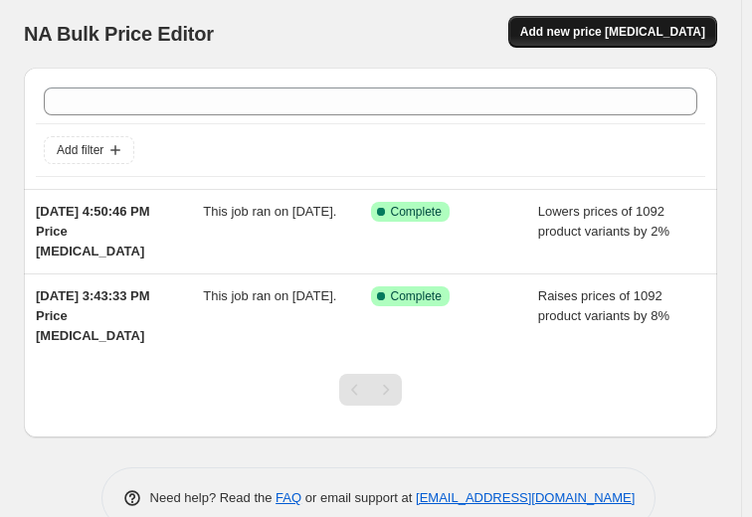
click at [613, 27] on span "Add new price [MEDICAL_DATA]" at bounding box center [612, 32] width 185 height 16
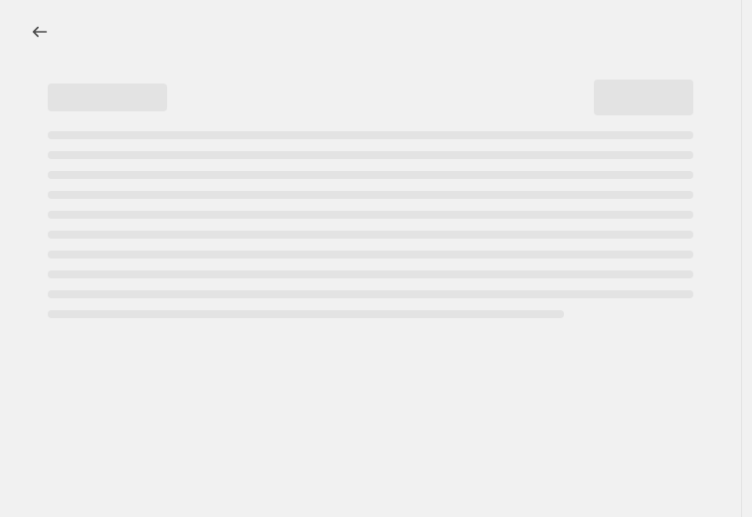
select select "percentage"
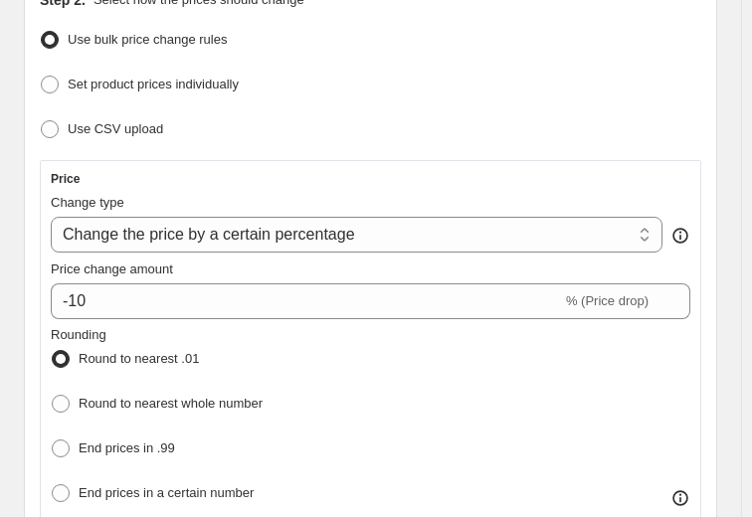
scroll to position [298, 0]
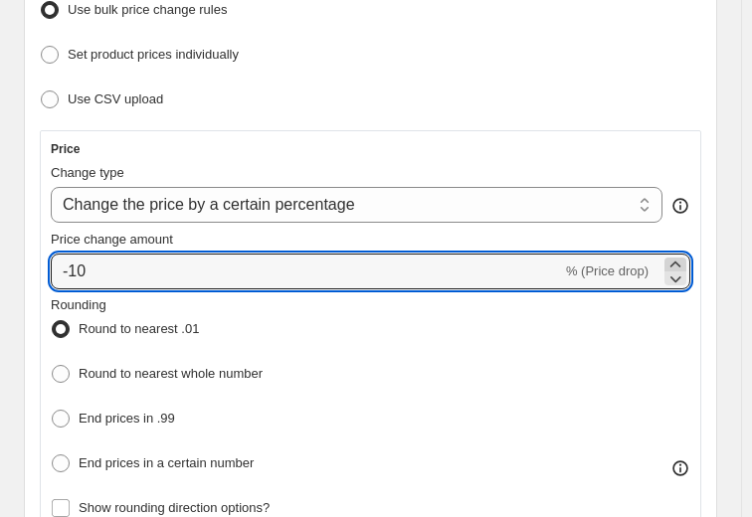
click at [686, 261] on icon at bounding box center [676, 265] width 20 height 20
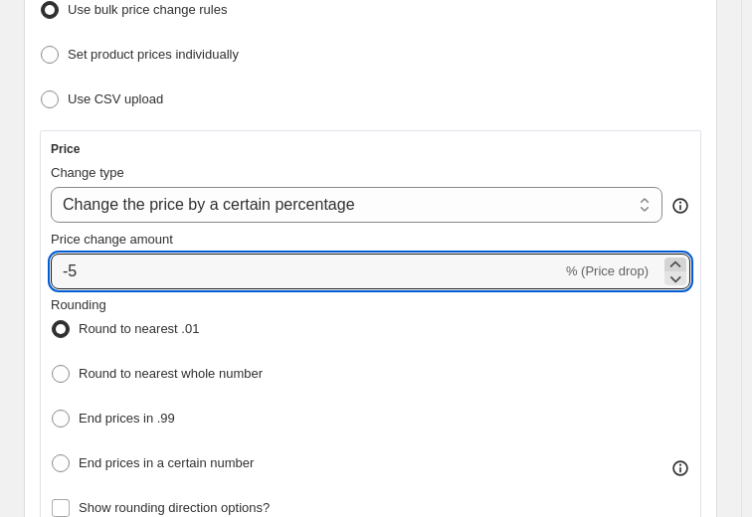
click at [686, 261] on icon at bounding box center [676, 265] width 20 height 20
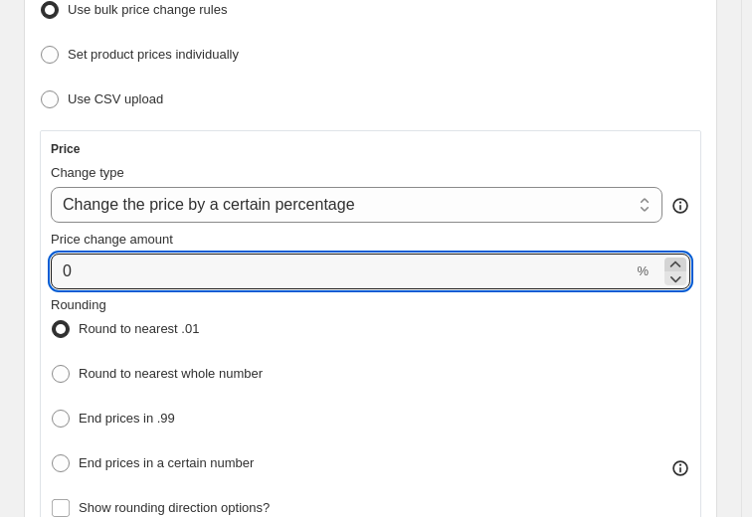
click at [686, 261] on icon at bounding box center [676, 265] width 20 height 20
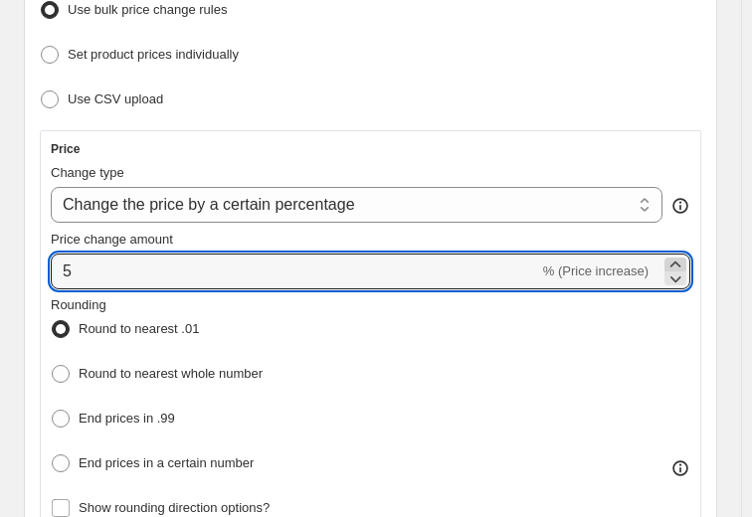
click at [686, 261] on icon at bounding box center [676, 265] width 20 height 20
type input "6"
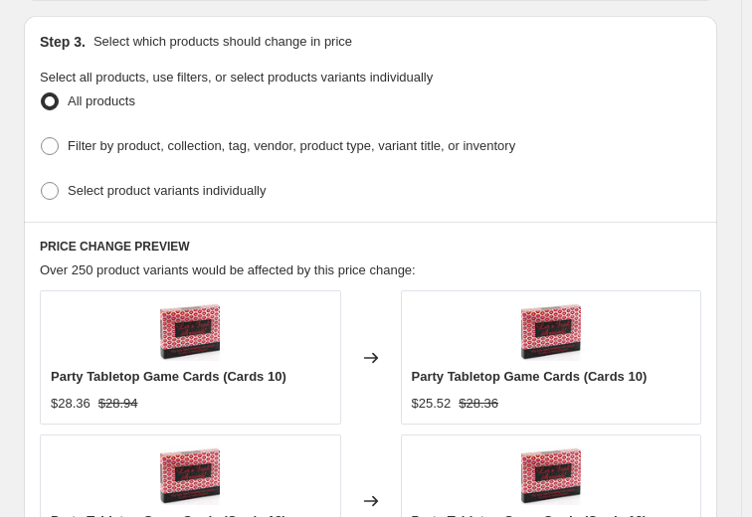
scroll to position [1293, 0]
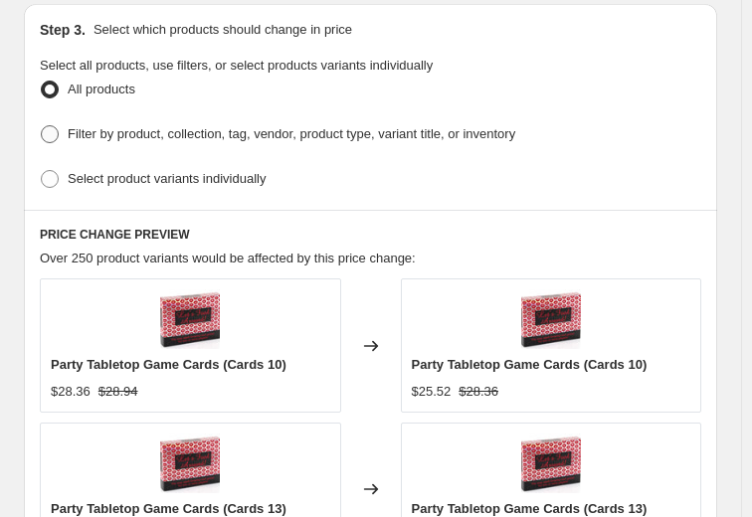
click at [49, 129] on span at bounding box center [50, 134] width 18 height 18
click at [42, 126] on input "Filter by product, collection, tag, vendor, product type, variant title, or inv…" at bounding box center [41, 125] width 1 height 1
radio input "true"
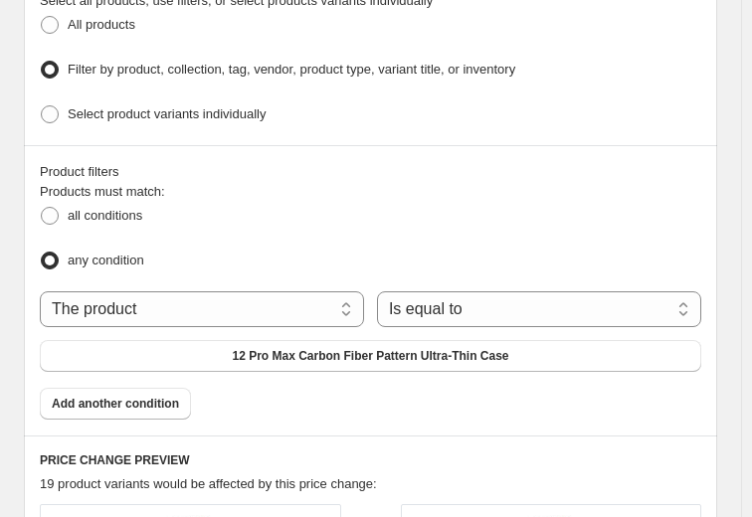
scroll to position [1197, 0]
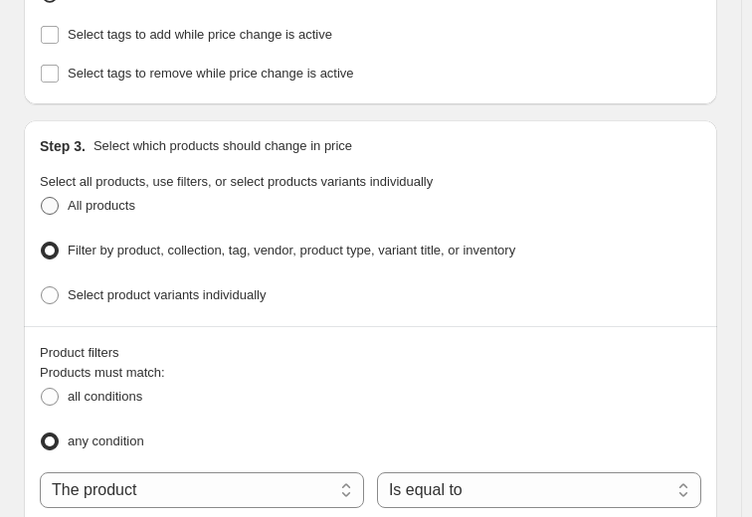
click at [40, 196] on span at bounding box center [50, 206] width 20 height 20
click at [41, 197] on input "All products" at bounding box center [41, 197] width 1 height 1
radio input "true"
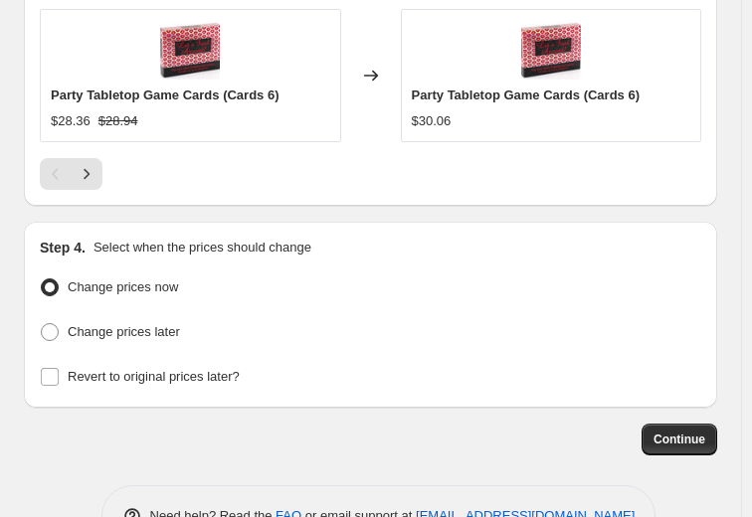
scroll to position [2182, 0]
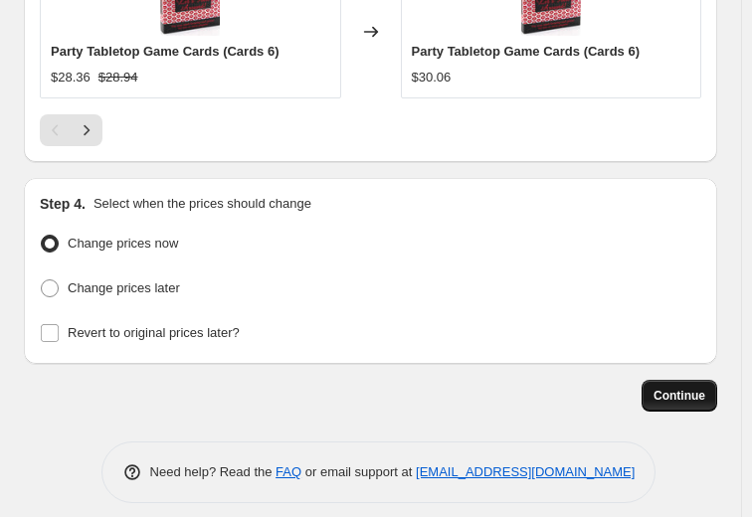
click at [671, 388] on span "Continue" at bounding box center [680, 396] width 52 height 16
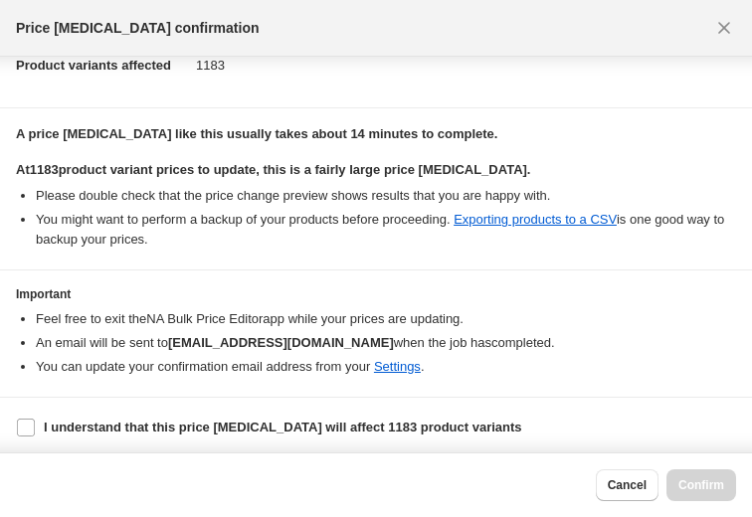
scroll to position [216, 0]
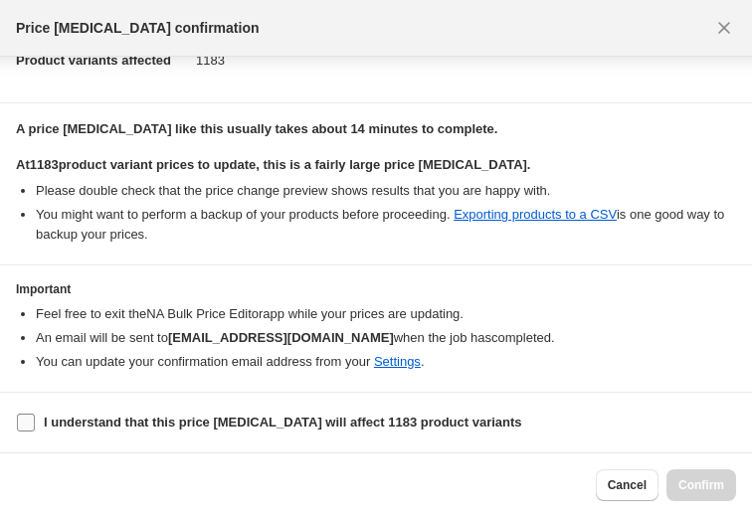
click at [27, 424] on input "I understand that this price [MEDICAL_DATA] will affect 1183 product variants" at bounding box center [26, 423] width 18 height 18
checkbox input "true"
click at [695, 487] on span "Confirm" at bounding box center [702, 486] width 46 height 16
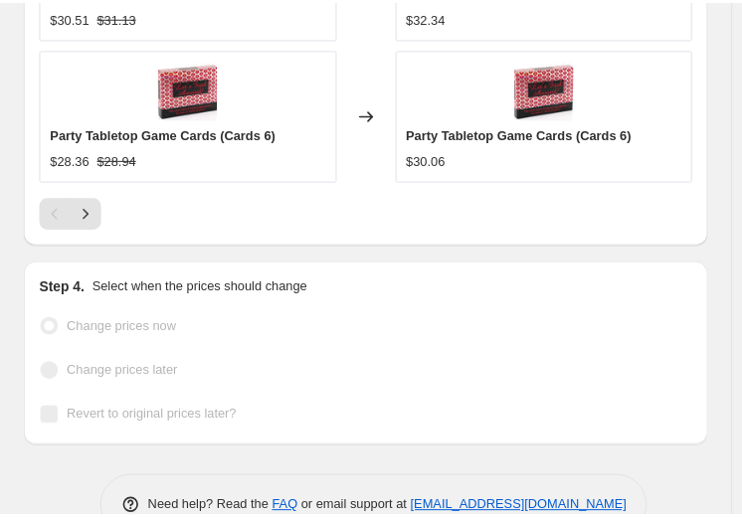
scroll to position [2234, 0]
